Goal: Task Accomplishment & Management: Complete application form

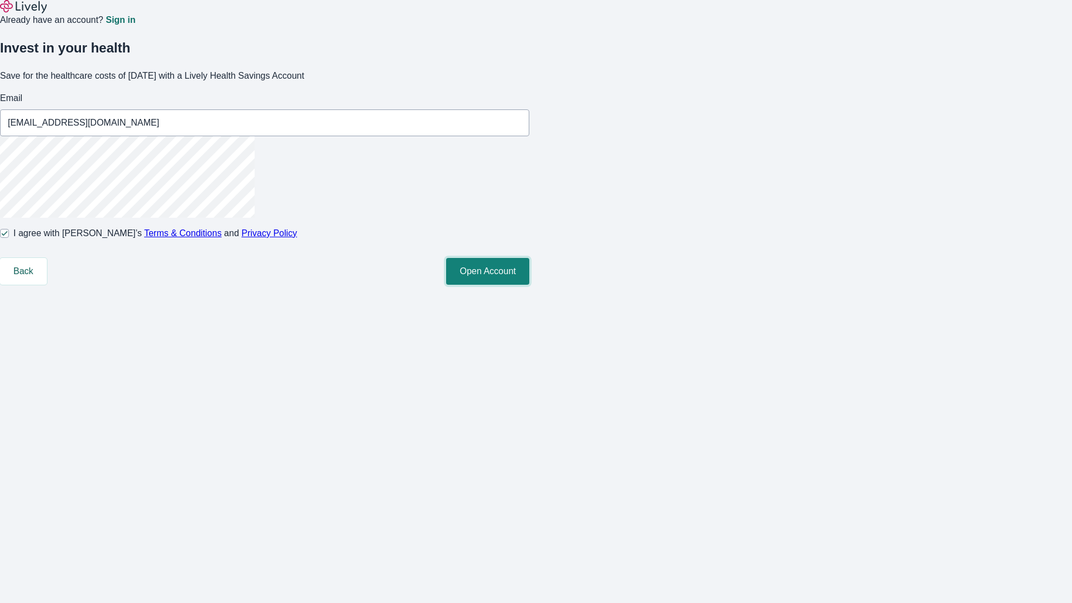
click at [529, 285] on button "Open Account" at bounding box center [487, 271] width 83 height 27
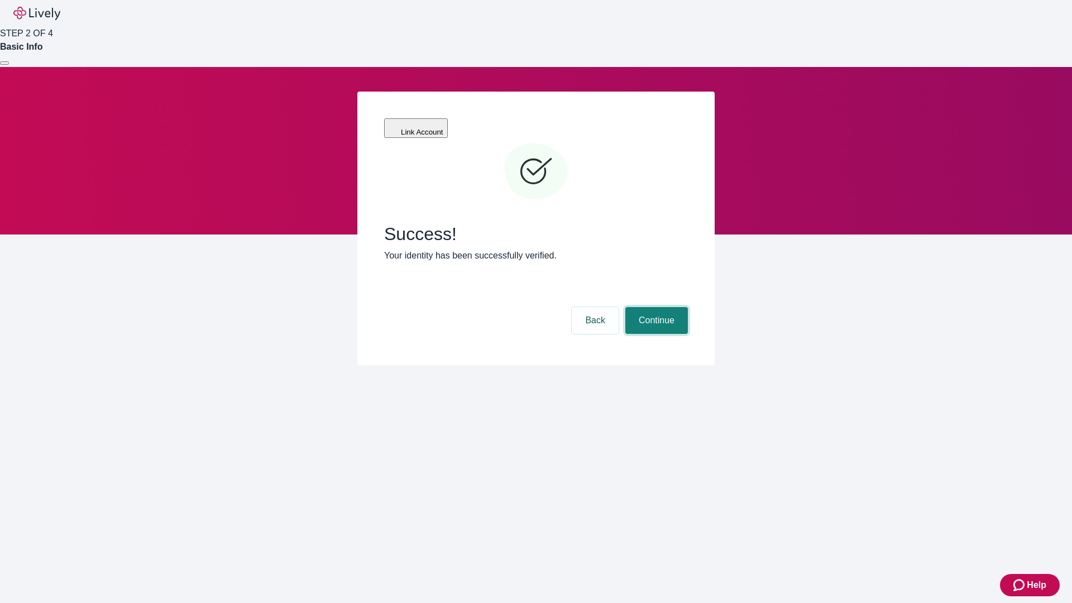
click at [655, 307] on button "Continue" at bounding box center [656, 320] width 63 height 27
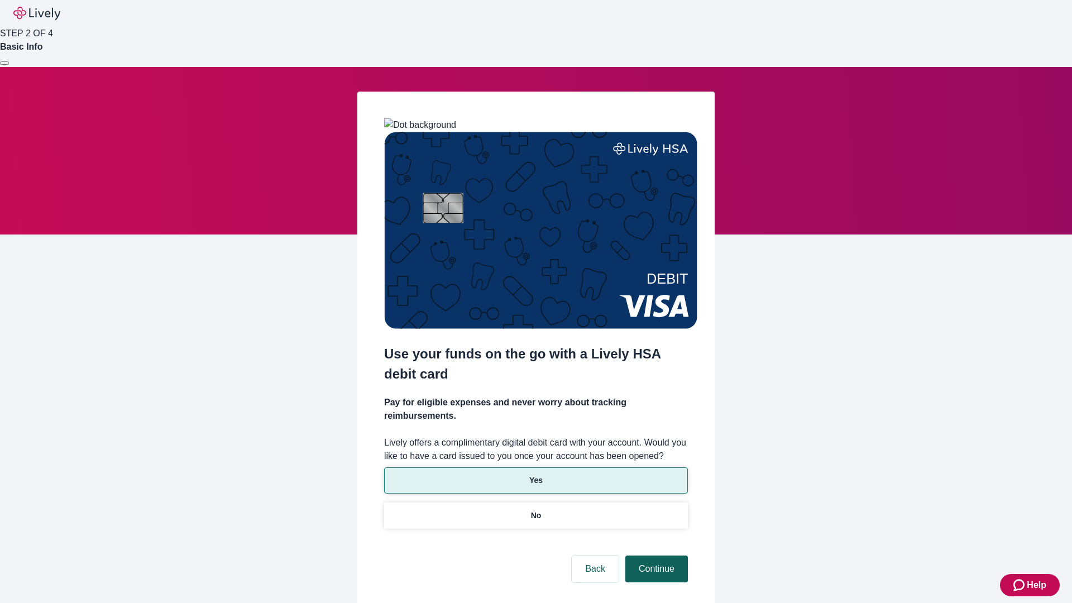
click at [536, 475] on p "Yes" at bounding box center [535, 481] width 13 height 12
click at [655, 556] on button "Continue" at bounding box center [656, 569] width 63 height 27
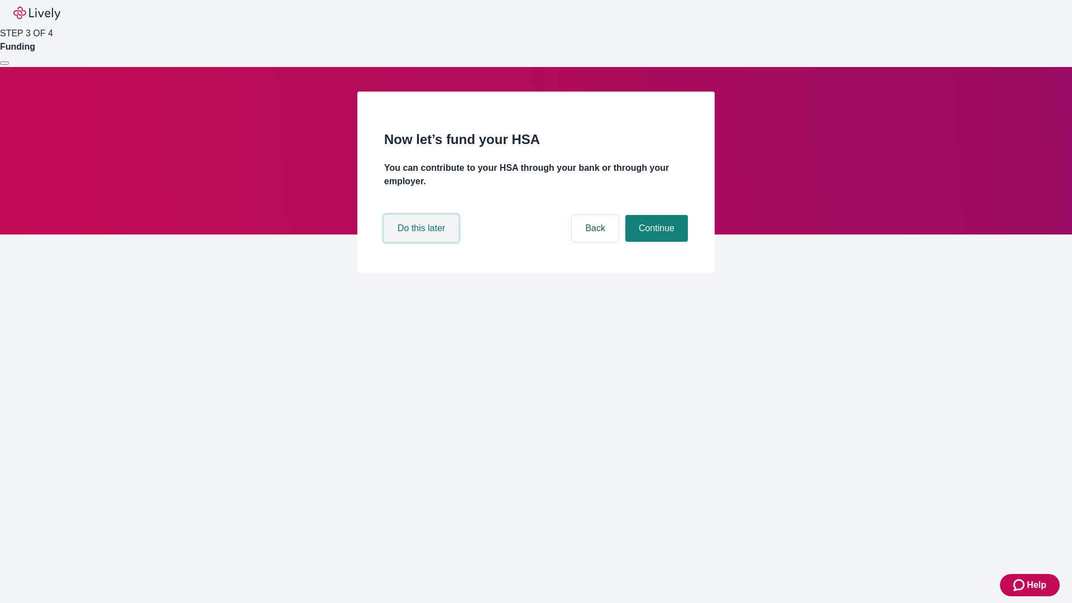
click at [423, 242] on button "Do this later" at bounding box center [421, 228] width 74 height 27
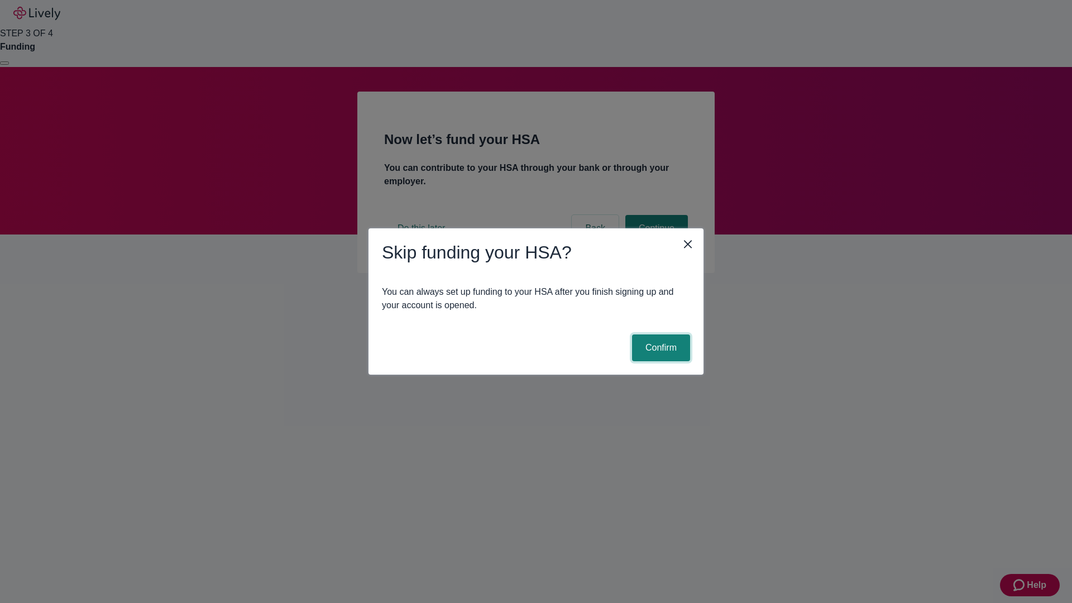
click at [660, 348] on button "Confirm" at bounding box center [661, 348] width 58 height 27
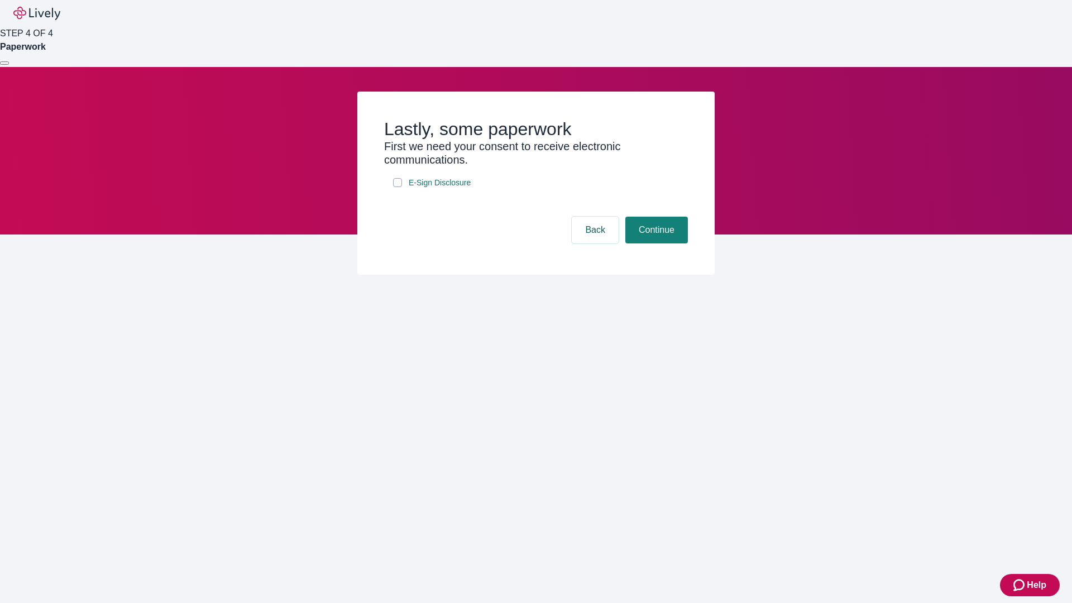
click at [398, 187] on input "E-Sign Disclosure" at bounding box center [397, 182] width 9 height 9
checkbox input "true"
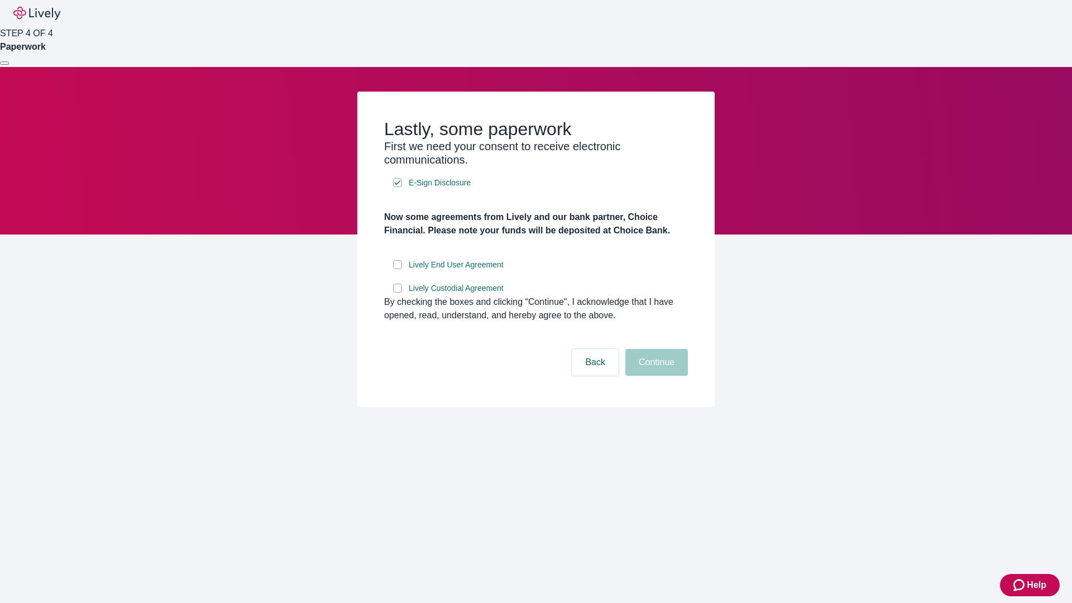
click at [398, 269] on input "Lively End User Agreement" at bounding box center [397, 264] width 9 height 9
checkbox input "true"
click at [398, 293] on input "Lively Custodial Agreement" at bounding box center [397, 288] width 9 height 9
checkbox input "true"
click at [655, 376] on button "Continue" at bounding box center [656, 362] width 63 height 27
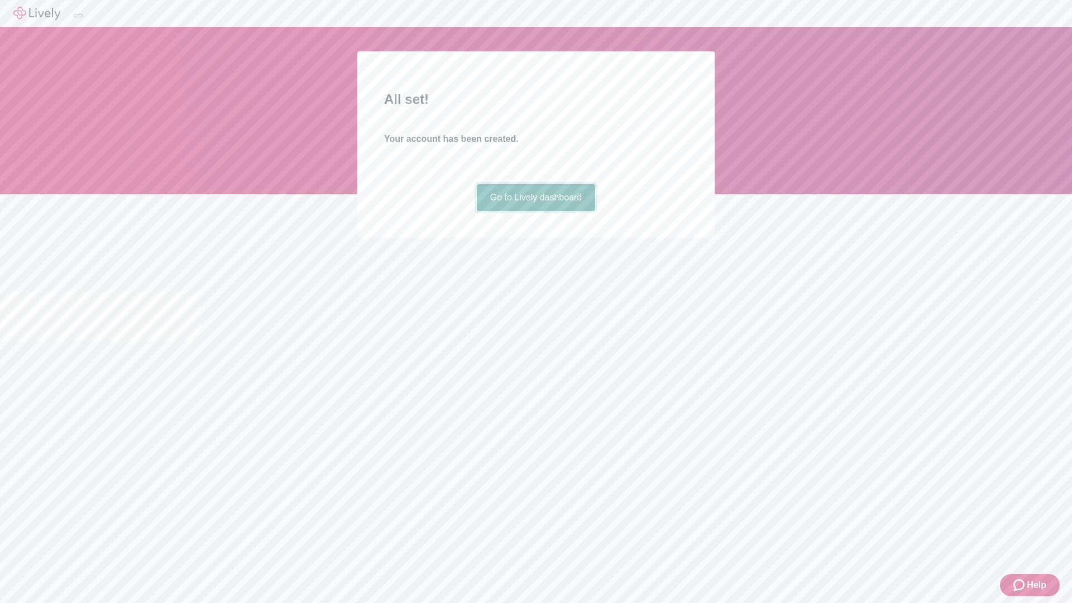
click at [536, 211] on link "Go to Lively dashboard" at bounding box center [536, 197] width 119 height 27
